Goal: Task Accomplishment & Management: Manage account settings

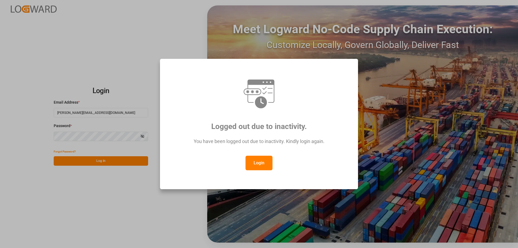
click at [259, 160] on button "Login" at bounding box center [258, 163] width 27 height 15
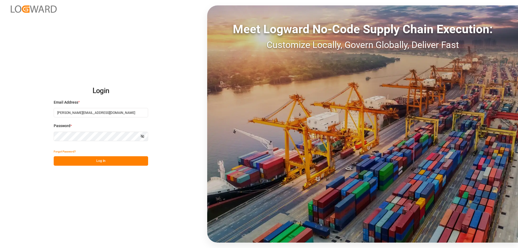
click at [92, 161] on button "Log In" at bounding box center [101, 160] width 94 height 9
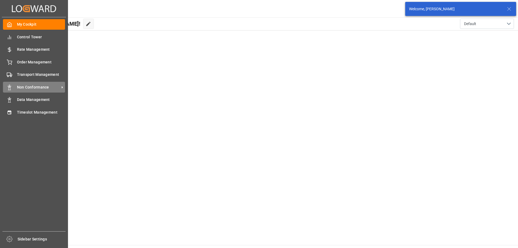
click at [33, 89] on span "Non Conformance" at bounding box center [38, 87] width 43 height 6
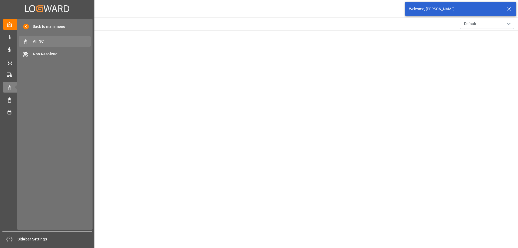
click at [43, 38] on div "All NC All NC" at bounding box center [55, 41] width 72 height 11
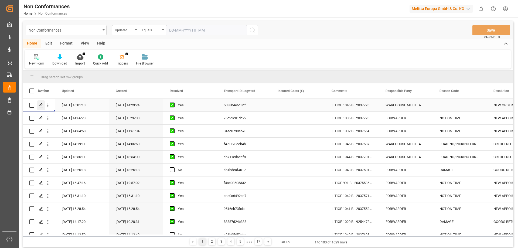
click at [42, 104] on icon "Press SPACE to select this row." at bounding box center [41, 105] width 4 height 4
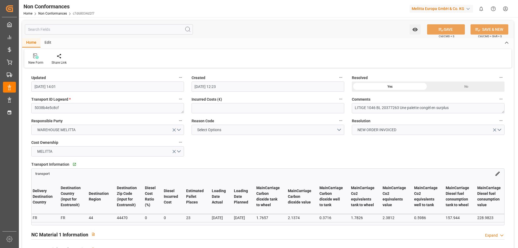
scroll to position [0, 475]
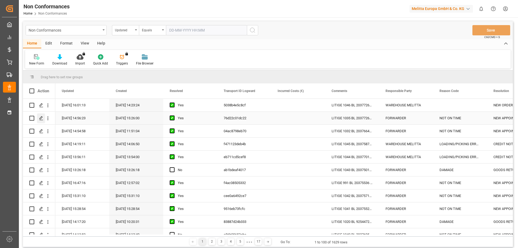
click at [39, 117] on div "Press SPACE to select this row." at bounding box center [41, 118] width 8 height 10
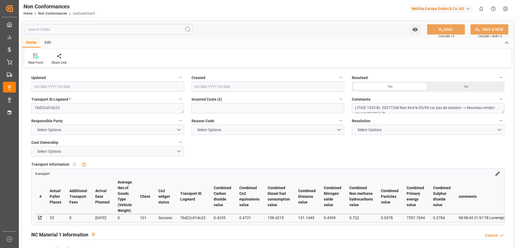
type input "[DATE] 12:56"
type input "[DATE] 13:26"
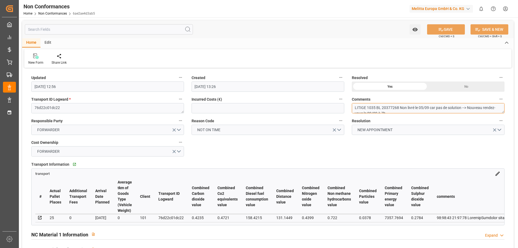
click at [393, 108] on textarea "LITIGE 1035 BL 20377268 Non livré le 05/09 car pas de solution --> Nouveau rend…" at bounding box center [427, 108] width 153 height 10
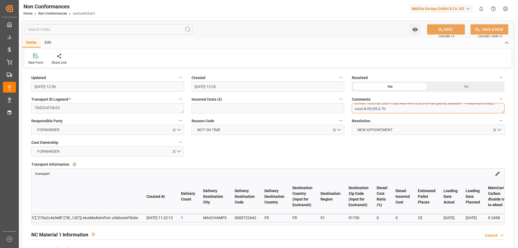
scroll to position [0, 4756]
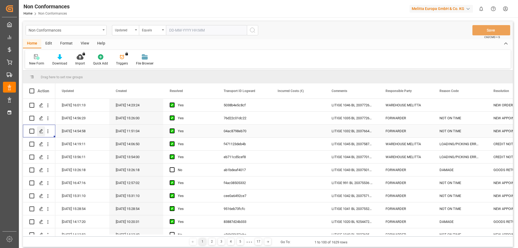
click at [38, 132] on div "Press SPACE to select this row." at bounding box center [41, 131] width 8 height 10
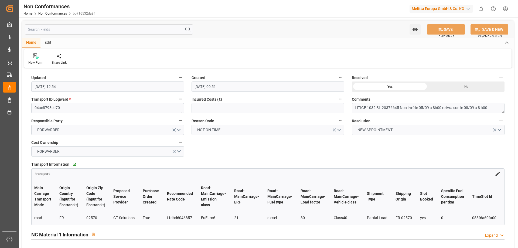
scroll to position [0, 5649]
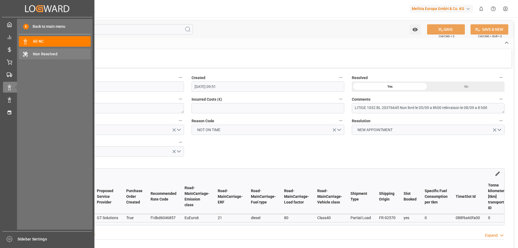
click at [44, 53] on span "Non Resolved" at bounding box center [62, 54] width 58 height 6
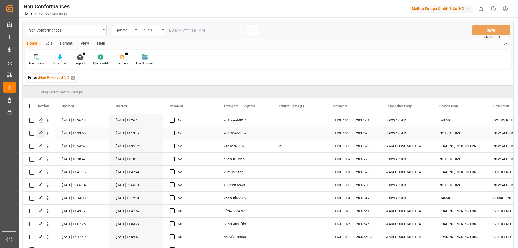
click at [42, 133] on polygon "Press SPACE to select this row." at bounding box center [41, 133] width 3 height 3
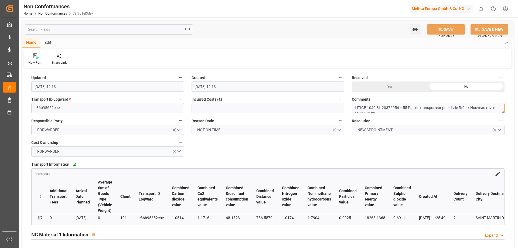
click at [372, 106] on textarea "LITIGE 1040 BL 20376954 + 55 Pas de transporteur pour liv le 5/9 => Nouveau rdv…" at bounding box center [427, 108] width 153 height 10
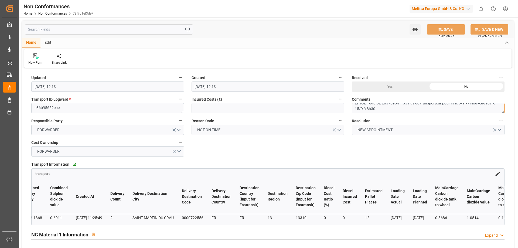
scroll to position [0, 343]
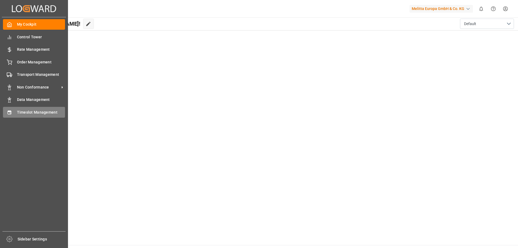
click at [39, 112] on span "Timeslot Management" at bounding box center [41, 112] width 48 height 6
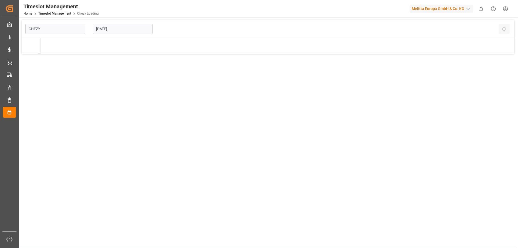
type input "Chezy Loading"
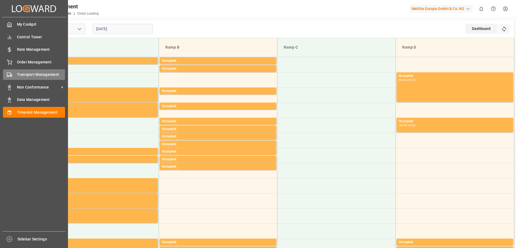
click at [31, 74] on span "Transport Management" at bounding box center [41, 75] width 48 height 6
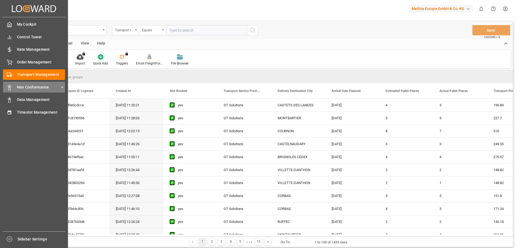
click at [36, 85] on span "Non Conformance" at bounding box center [38, 87] width 43 height 6
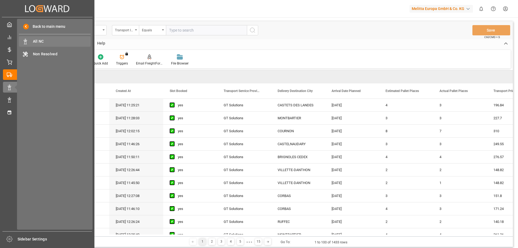
click at [55, 39] on span "All NC" at bounding box center [62, 42] width 58 height 6
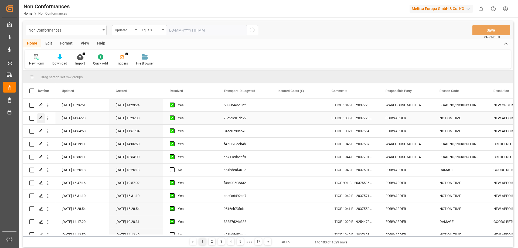
click at [44, 117] on div "Press SPACE to select this row." at bounding box center [41, 118] width 8 height 10
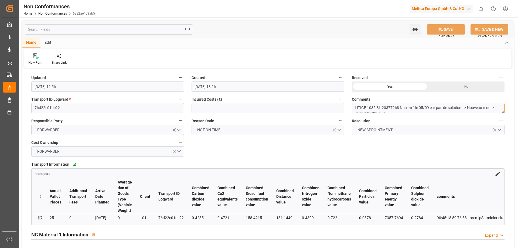
click at [439, 108] on textarea "LITIGE 1035 BL 20377268 Non livré le 05/09 car pas de solution --> Nouveau rend…" at bounding box center [427, 108] width 153 height 10
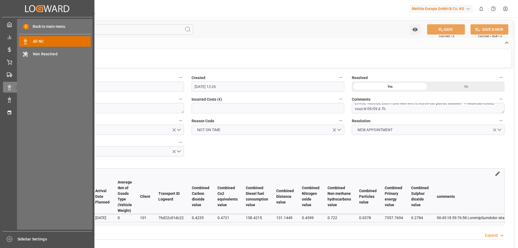
click at [49, 41] on span "All NC" at bounding box center [62, 42] width 58 height 6
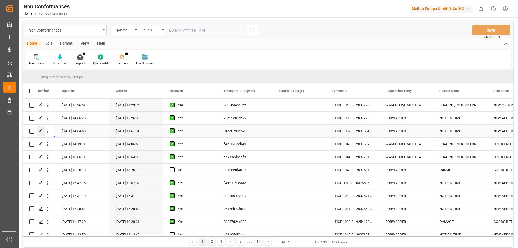
click at [42, 131] on icon "Press SPACE to select this row." at bounding box center [41, 131] width 4 height 4
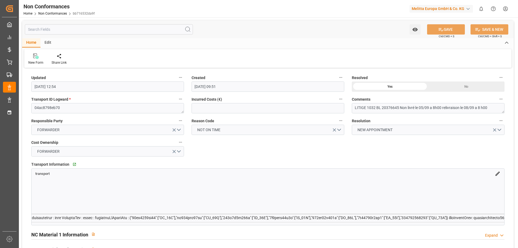
scroll to position [0, 774]
